Goal: Obtain resource: Obtain resource

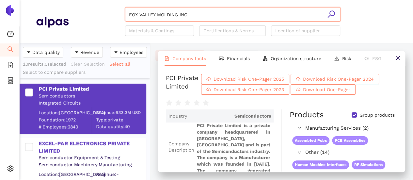
scroll to position [132, 125]
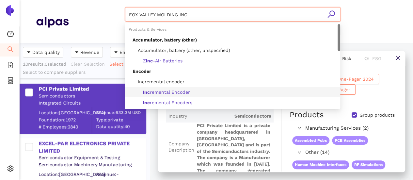
click at [196, 14] on input "FOX VALLEY MOLDING INC" at bounding box center [232, 15] width 207 height 14
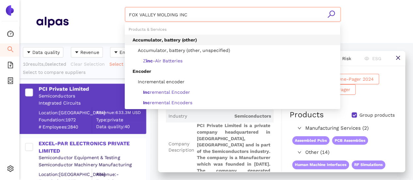
drag, startPoint x: 326, startPoint y: 12, endPoint x: 329, endPoint y: 15, distance: 3.5
click at [327, 13] on div "FOX VALLEY MOLDING INC" at bounding box center [232, 13] width 215 height 13
drag, startPoint x: 332, startPoint y: 16, endPoint x: 205, endPoint y: 19, distance: 126.6
click at [332, 16] on icon "search" at bounding box center [331, 14] width 8 height 8
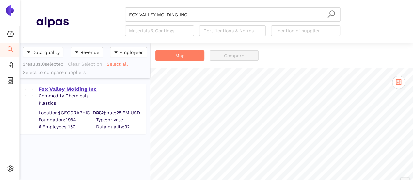
click at [83, 91] on div "Fox Valley Molding Inc" at bounding box center [91, 88] width 107 height 7
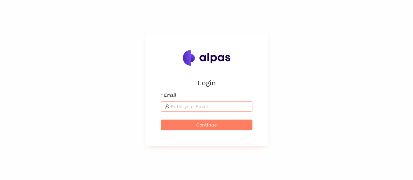
click at [221, 106] on input "Email" at bounding box center [210, 106] width 78 height 7
type input "karina.stival@landisgyr.com"
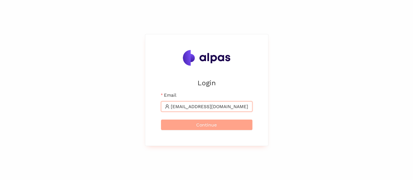
click at [212, 124] on span "Continue" at bounding box center [206, 124] width 21 height 7
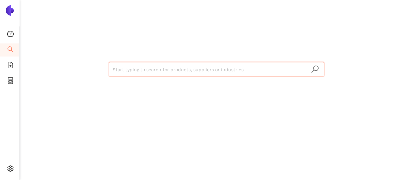
click at [278, 71] on input "search" at bounding box center [216, 69] width 207 height 14
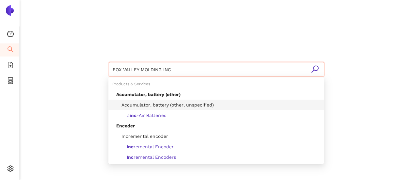
type input "FOX VALLEY MOLDING INC"
click at [313, 72] on icon "search" at bounding box center [314, 69] width 8 height 8
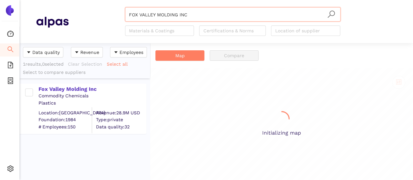
scroll to position [132, 125]
click at [93, 89] on div "Fox Valley Molding Inc" at bounding box center [91, 88] width 107 height 7
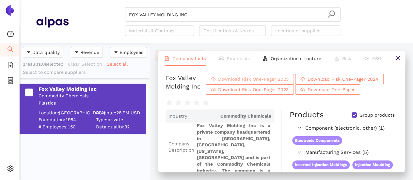
click at [271, 83] on span "Download Risk One-Pager 2025" at bounding box center [253, 78] width 70 height 7
click at [190, 11] on input "FOX VALLEY MOLDING INC" at bounding box center [232, 15] width 207 height 14
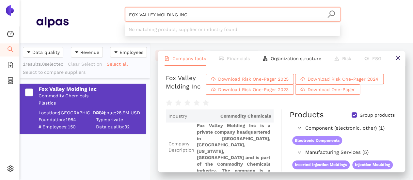
drag, startPoint x: 104, startPoint y: 18, endPoint x: 67, endPoint y: 19, distance: 37.5
click at [62, 16] on div "FOX VALLEY MOLDING INC Materials & Coatings Certifications & Norms Location of …" at bounding box center [216, 21] width 360 height 29
paste input "riedrich"
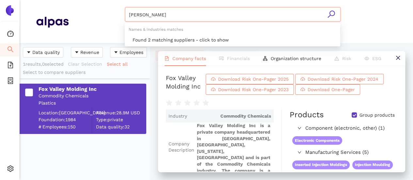
click at [327, 15] on div "[PERSON_NAME]" at bounding box center [232, 13] width 215 height 13
type input "[PERSON_NAME]"
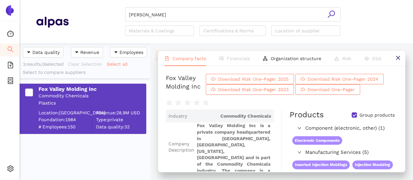
click at [331, 14] on icon "search" at bounding box center [331, 14] width 8 height 8
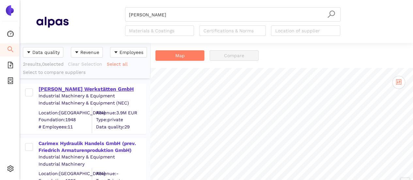
click at [93, 88] on div "[PERSON_NAME] Werkstätten GmbH" at bounding box center [91, 88] width 107 height 7
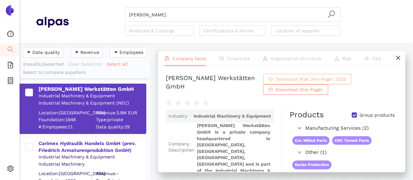
click at [346, 83] on span "Download Risk One-Pager 2025" at bounding box center [310, 78] width 70 height 7
click at [149, 14] on input "[PERSON_NAME]" at bounding box center [232, 15] width 207 height 14
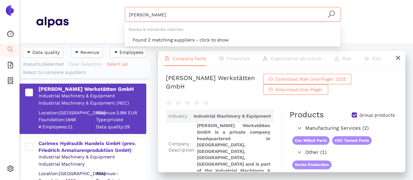
drag, startPoint x: 55, startPoint y: 22, endPoint x: 41, endPoint y: 20, distance: 14.2
click at [42, 21] on div "Friedrich Materials & Coatings Certifications & Norms Location of supplier" at bounding box center [216, 21] width 360 height 29
drag, startPoint x: 330, startPoint y: 15, endPoint x: 231, endPoint y: 48, distance: 104.6
click at [330, 15] on icon "search" at bounding box center [331, 14] width 8 height 8
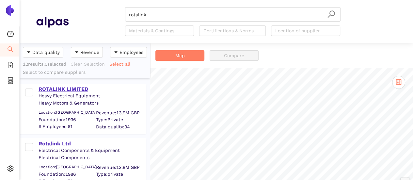
click at [59, 91] on div "ROTALINK LIMITED" at bounding box center [91, 88] width 107 height 7
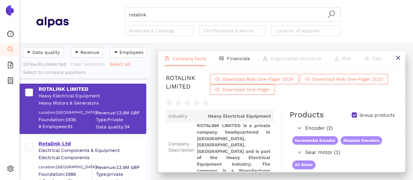
click at [62, 146] on div "Rotalink Ltd" at bounding box center [91, 143] width 107 height 7
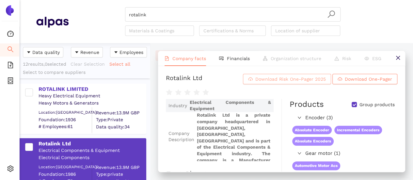
click at [278, 82] on span "Download Risk One-Pager 2025" at bounding box center [290, 78] width 70 height 7
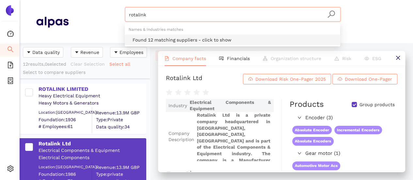
drag, startPoint x: 202, startPoint y: 13, endPoint x: 155, endPoint y: 12, distance: 47.3
click at [157, 11] on input "rotalink" at bounding box center [232, 15] width 207 height 14
drag, startPoint x: 151, startPoint y: 13, endPoint x: 75, endPoint y: -16, distance: 81.0
click at [75, 0] on html "Dashboard Search eSourcing Templates eSourcing Projects Settings rotalink Mater…" at bounding box center [206, 90] width 413 height 180
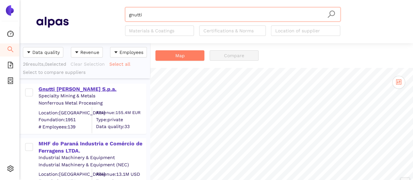
type input "gnutti"
click at [50, 91] on div "Gnutti [PERSON_NAME] S.p.a." at bounding box center [91, 88] width 107 height 7
click at [49, 90] on div "Gnutti [PERSON_NAME] S.p.a." at bounding box center [91, 88] width 107 height 7
click at [66, 88] on div "Gnutti [PERSON_NAME] S.p.a." at bounding box center [91, 88] width 107 height 7
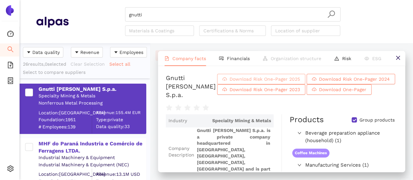
click at [284, 82] on span "Download Risk One-Pager 2025" at bounding box center [264, 78] width 70 height 7
